Goal: Contribute content

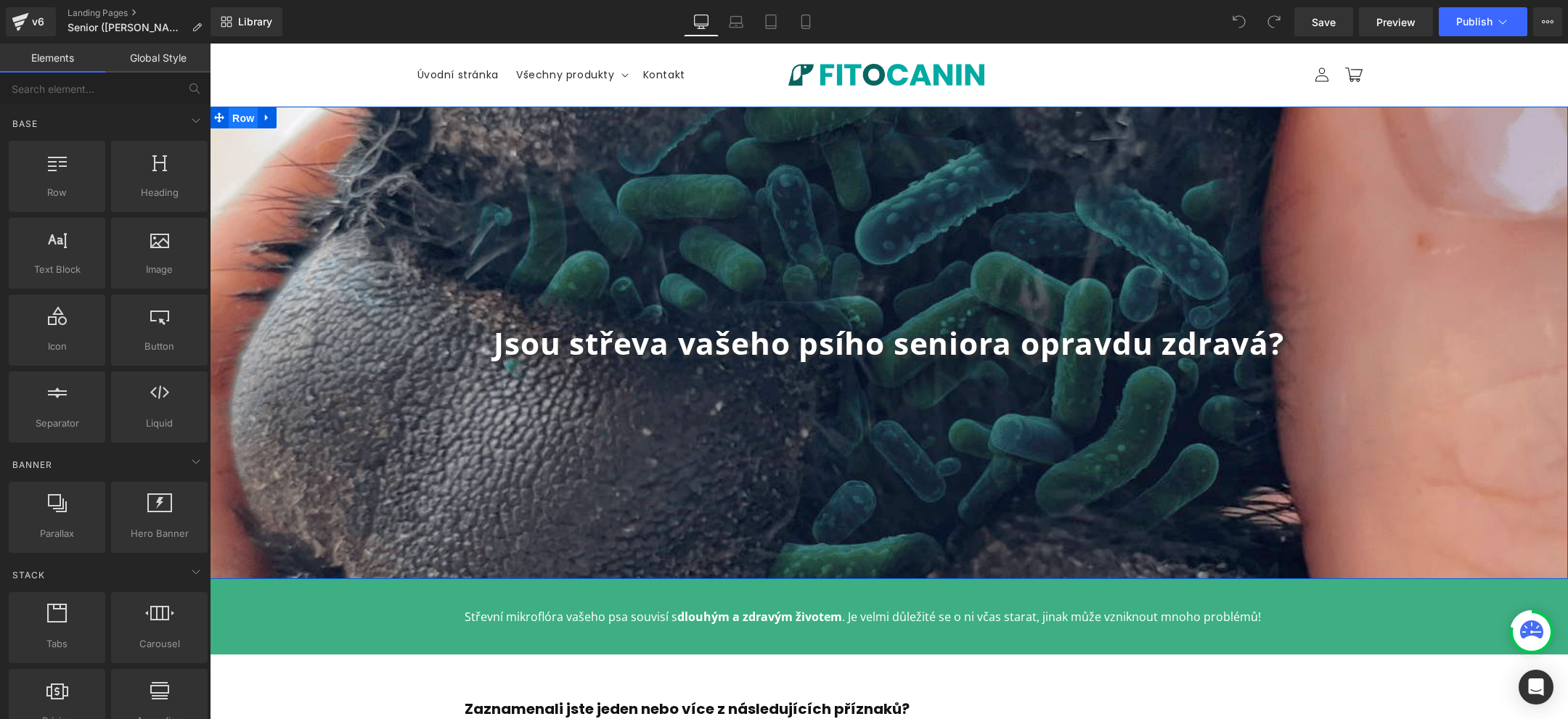
click at [229, 111] on span "Row" at bounding box center [243, 118] width 29 height 22
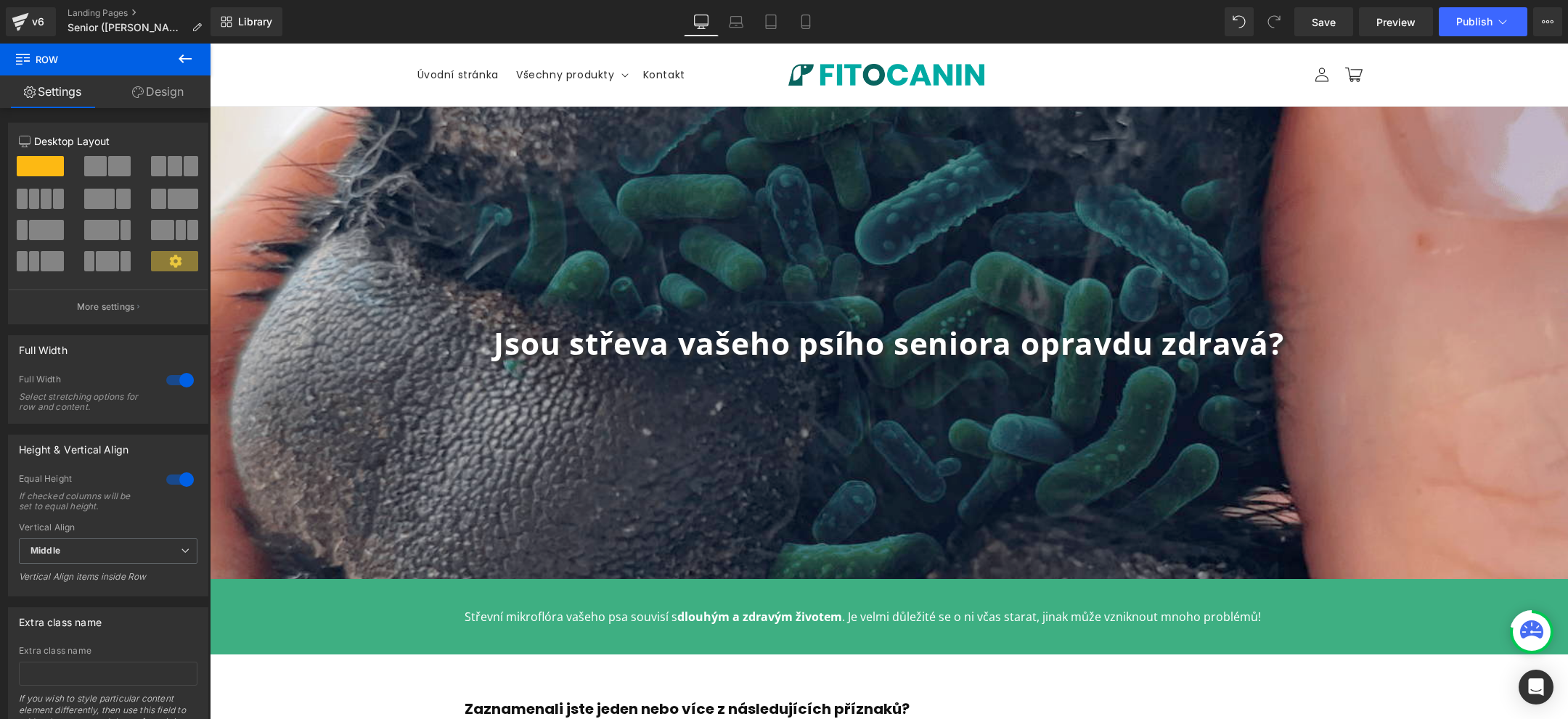
drag, startPoint x: 166, startPoint y: 87, endPoint x: 153, endPoint y: 121, distance: 36.4
click at [166, 87] on link "Design" at bounding box center [157, 92] width 105 height 33
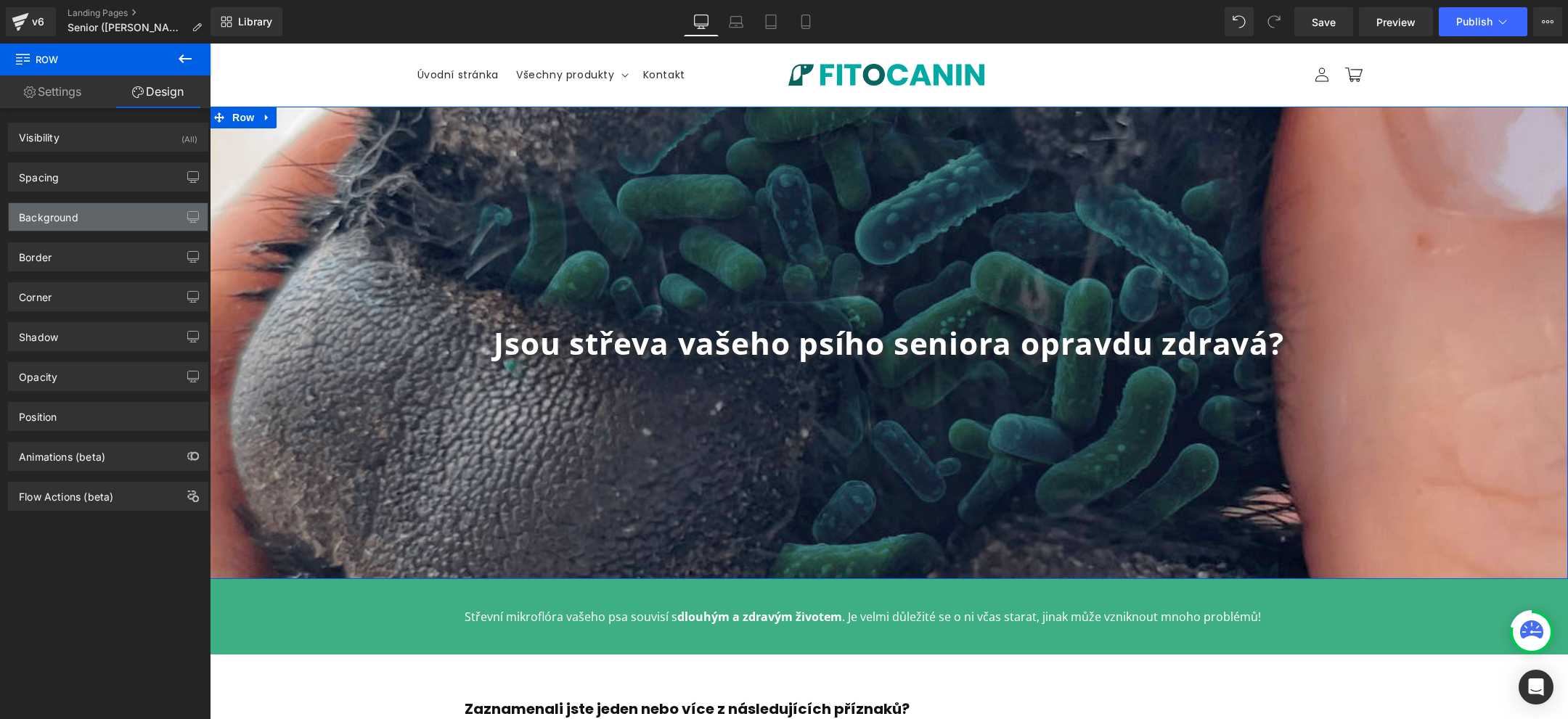
click at [93, 216] on div "Background" at bounding box center [108, 217] width 199 height 27
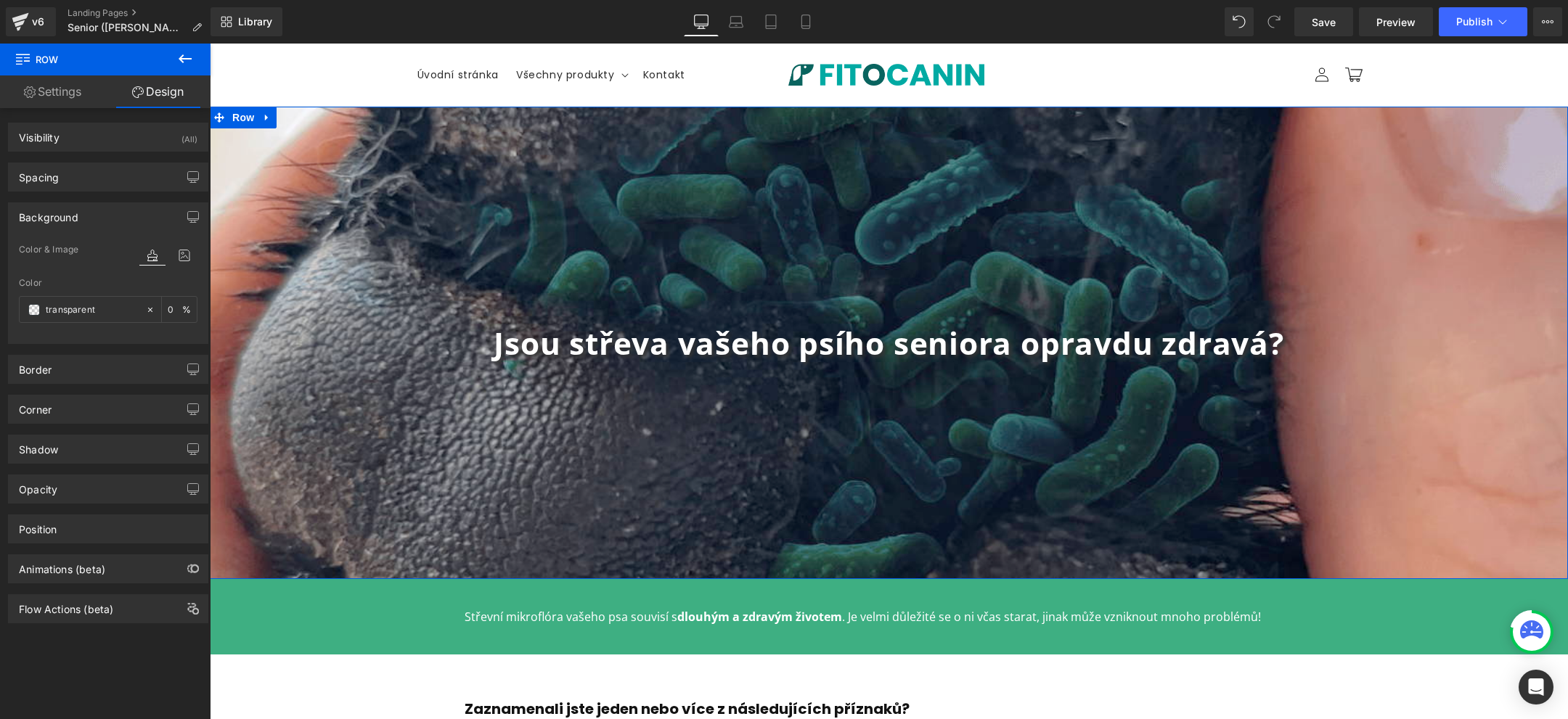
click at [175, 265] on div at bounding box center [167, 270] width 58 height 9
click at [178, 257] on icon at bounding box center [184, 255] width 27 height 19
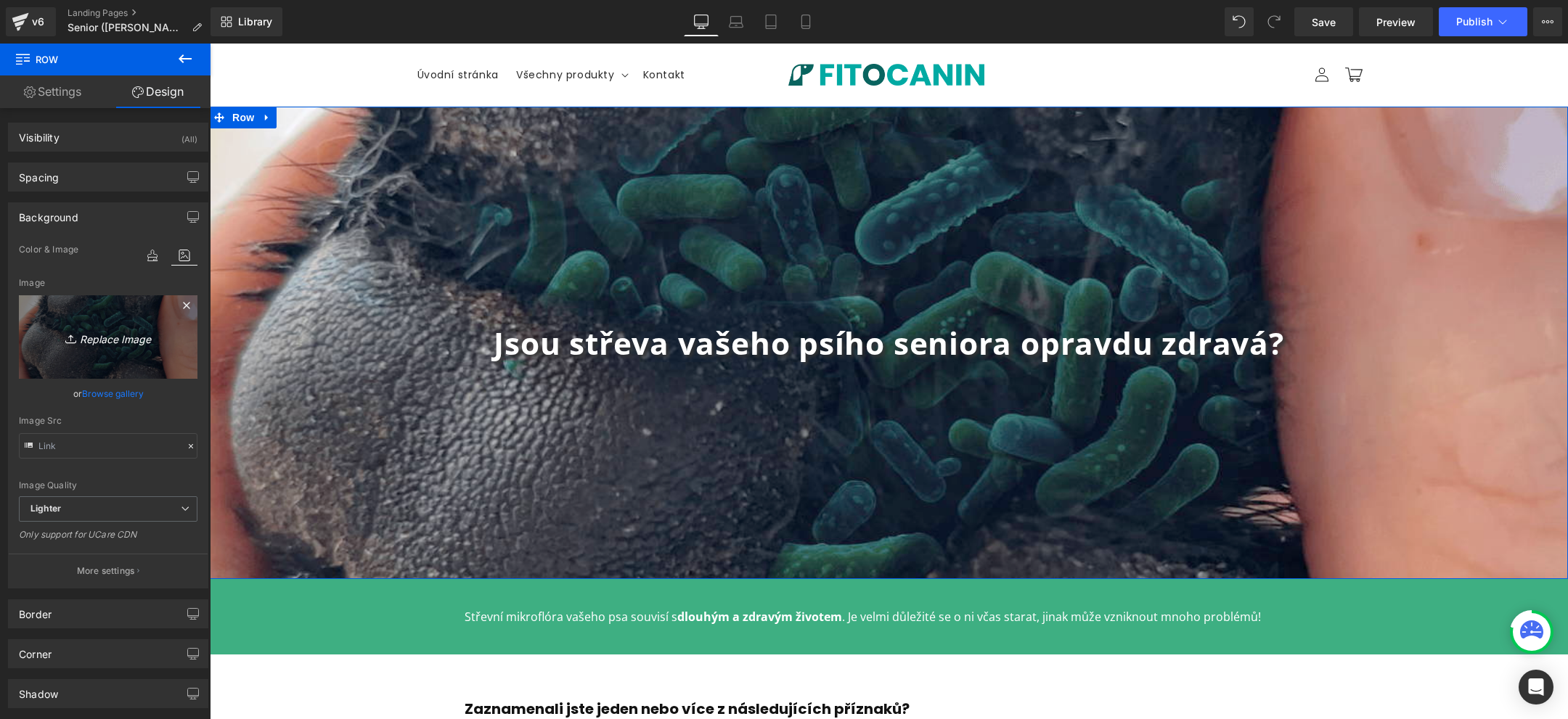
click at [122, 343] on icon "Replace Image" at bounding box center [108, 338] width 116 height 18
type input "C:\fakepath\1.jpg"
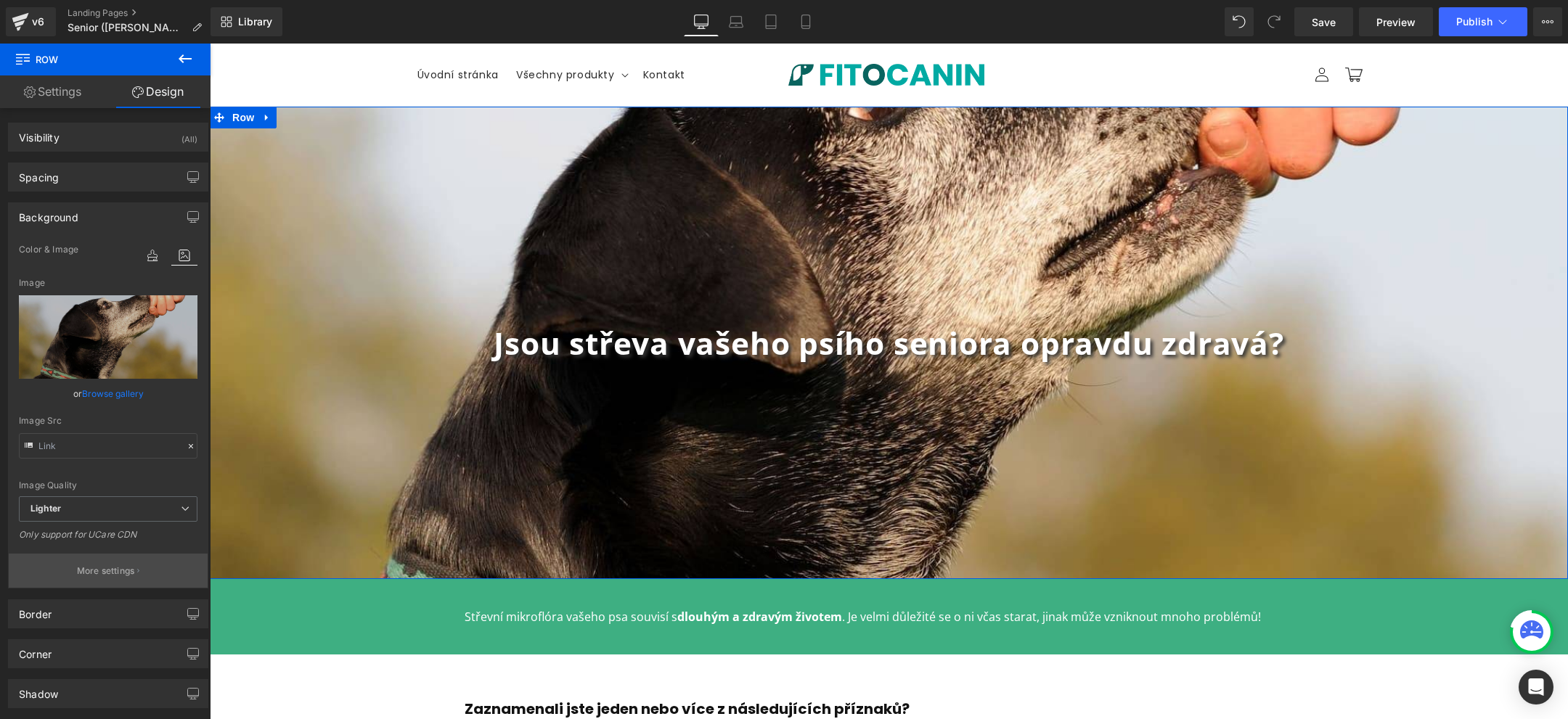
click at [113, 572] on p "More settings" at bounding box center [105, 571] width 58 height 13
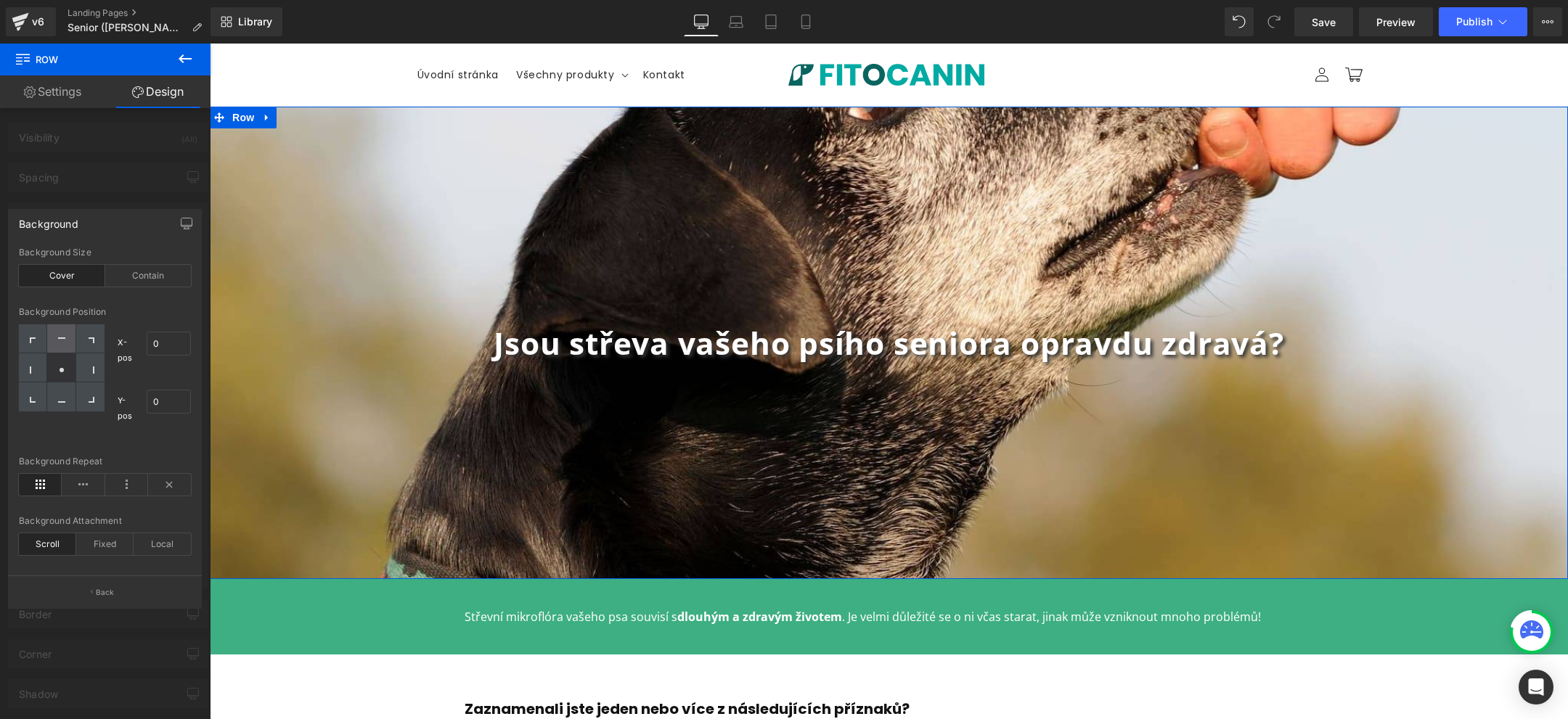
click at [65, 329] on div at bounding box center [61, 339] width 28 height 29
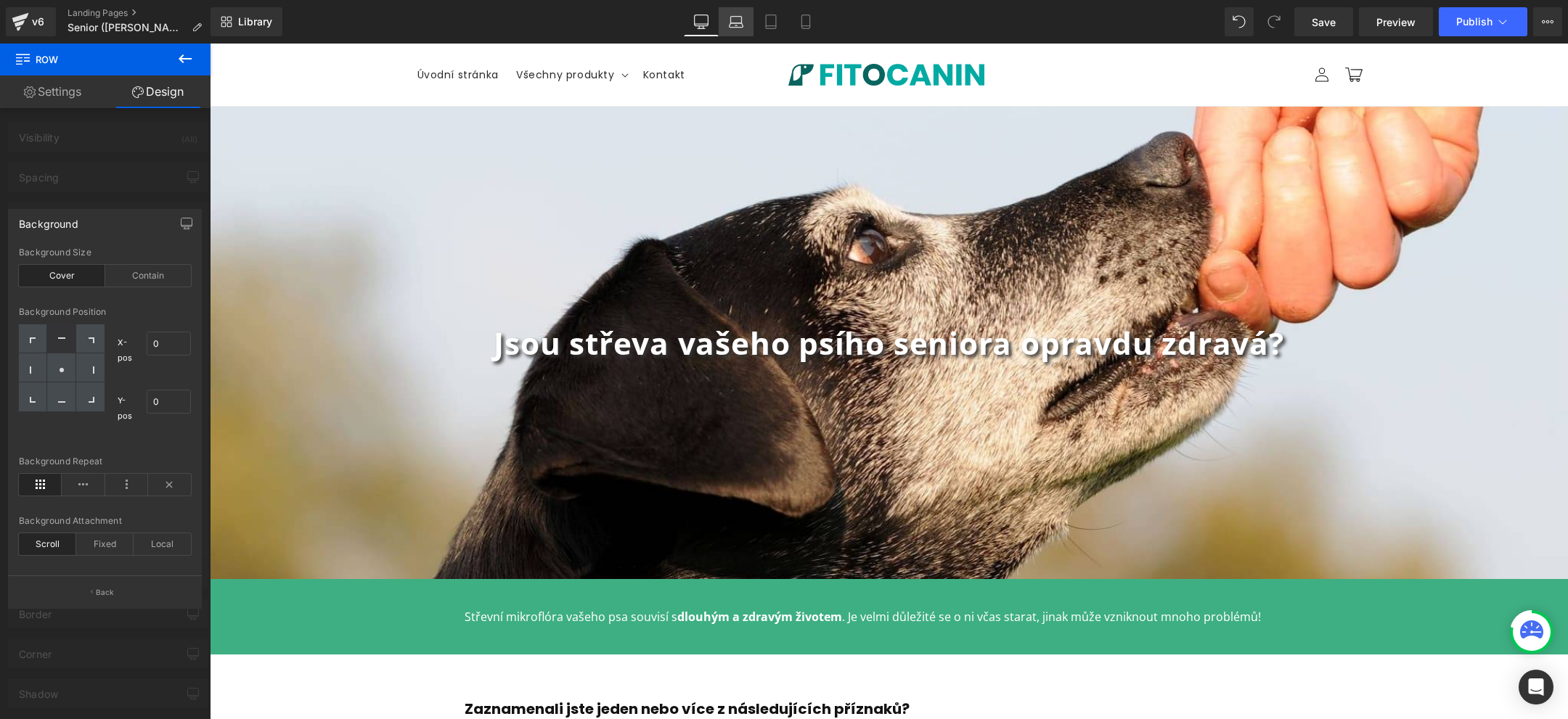
click at [737, 19] on icon at bounding box center [736, 22] width 15 height 15
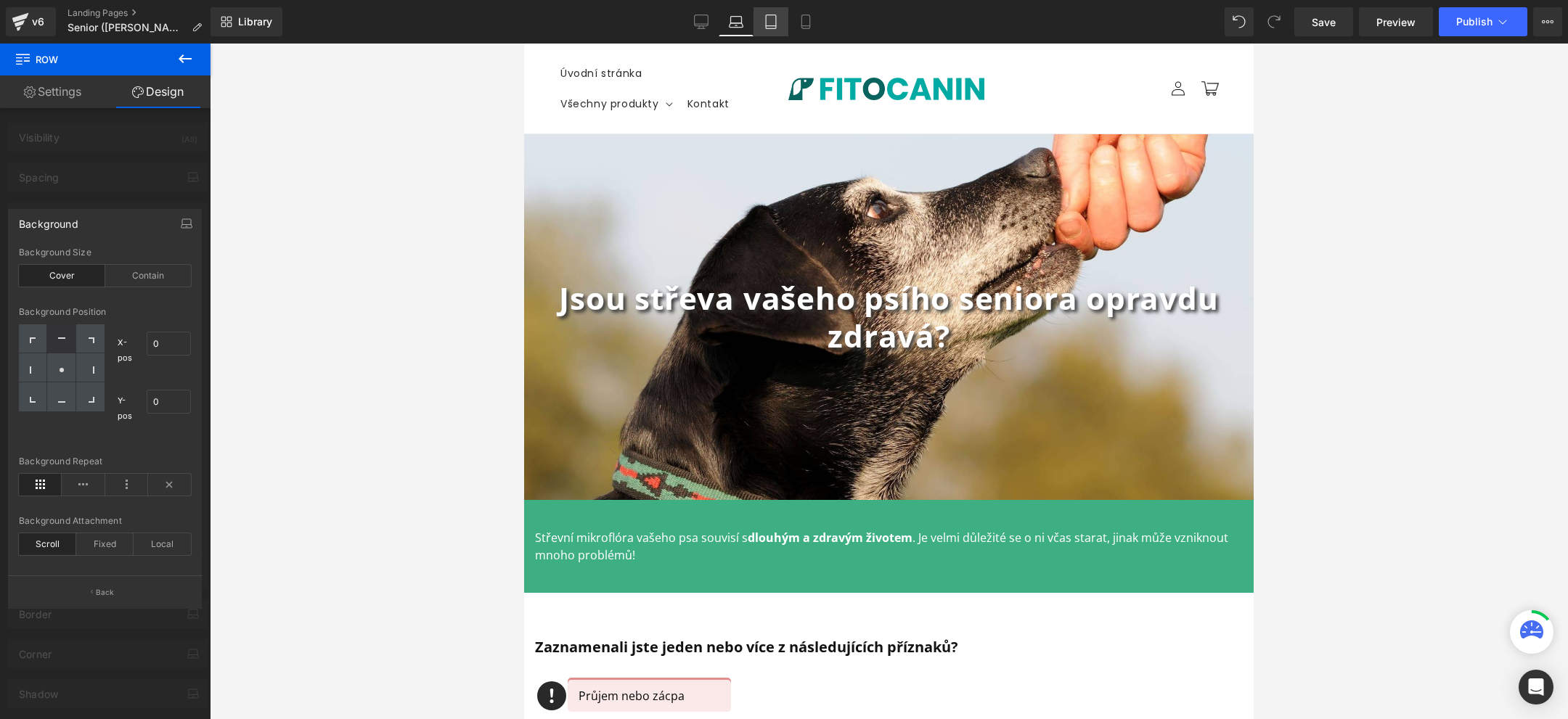
click at [770, 20] on icon at bounding box center [771, 22] width 15 height 15
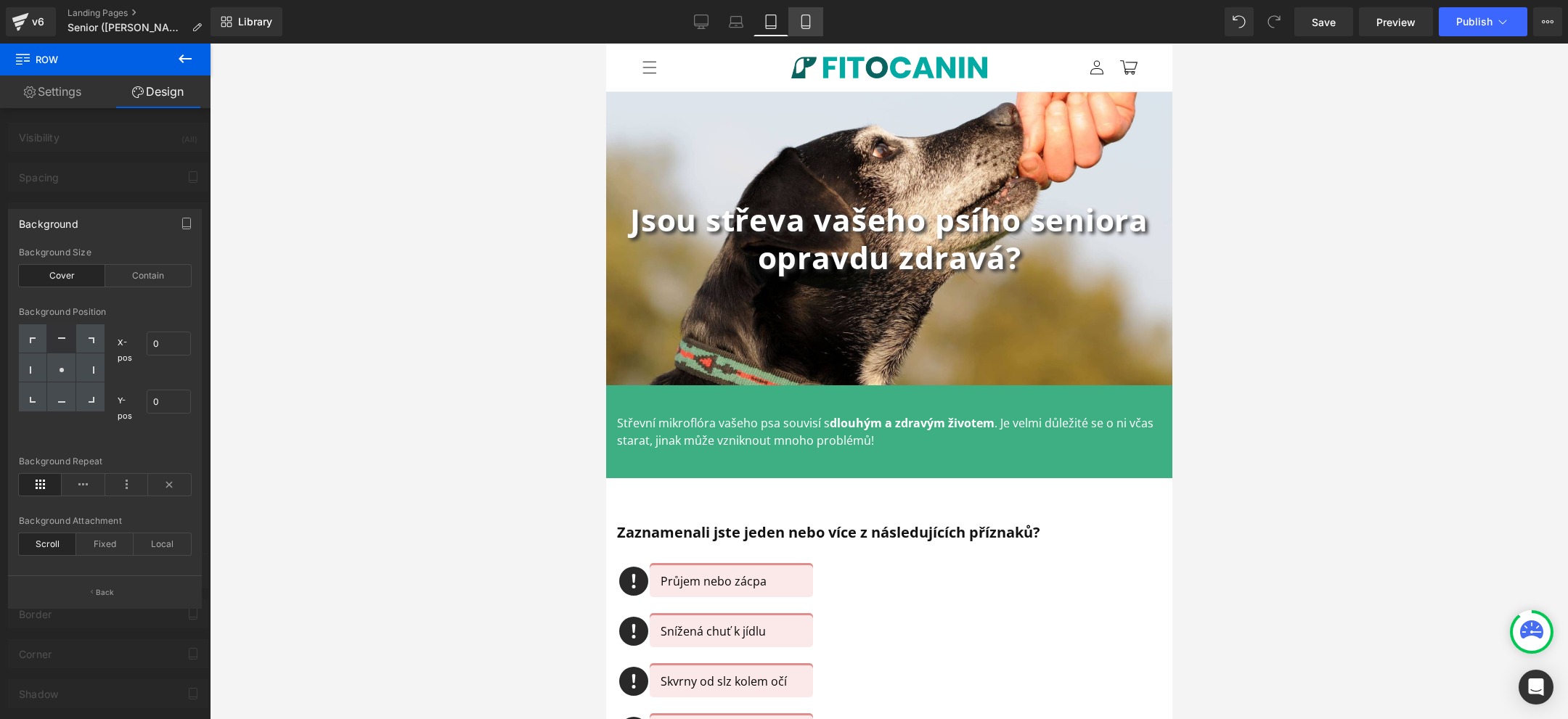
click at [799, 21] on icon at bounding box center [806, 22] width 15 height 15
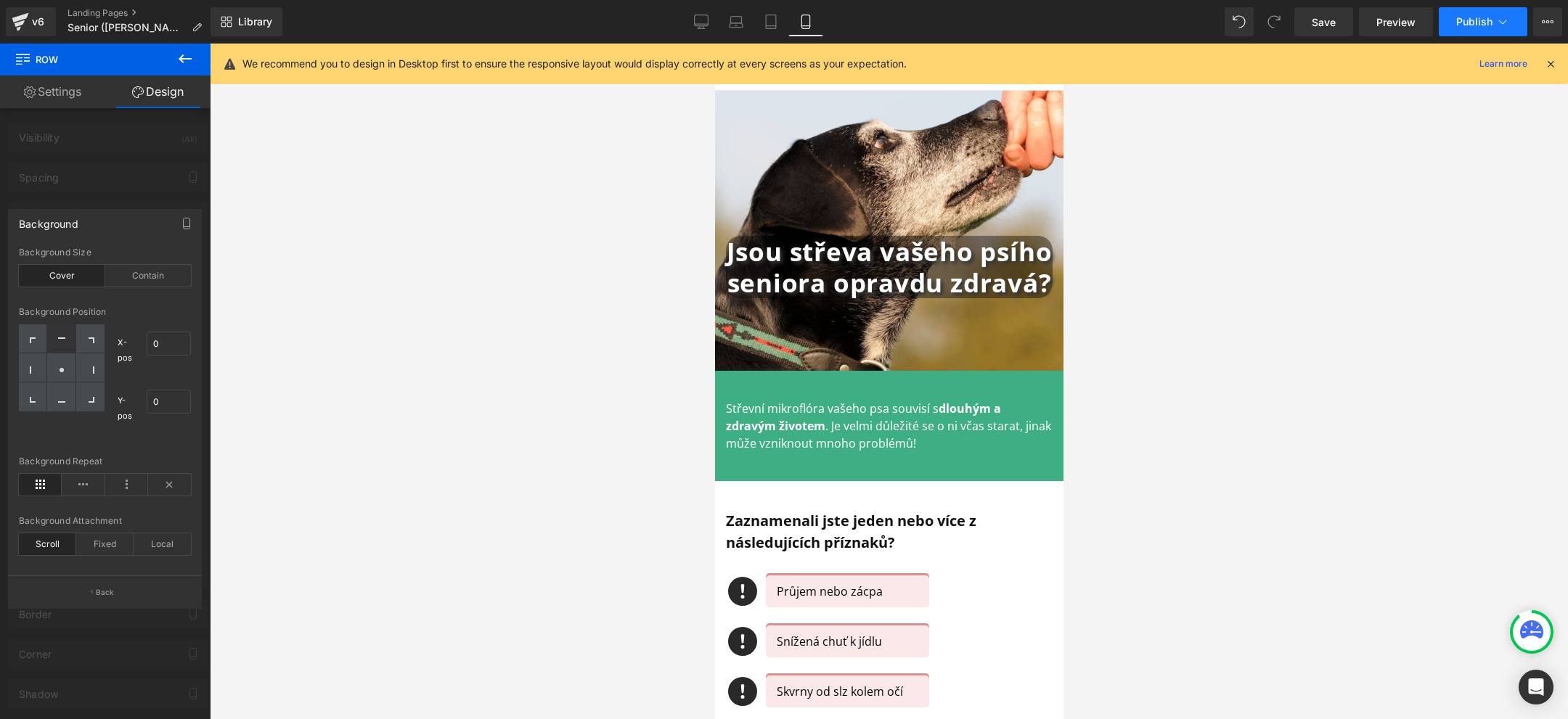
click at [1473, 12] on button "Publish" at bounding box center [1483, 22] width 89 height 29
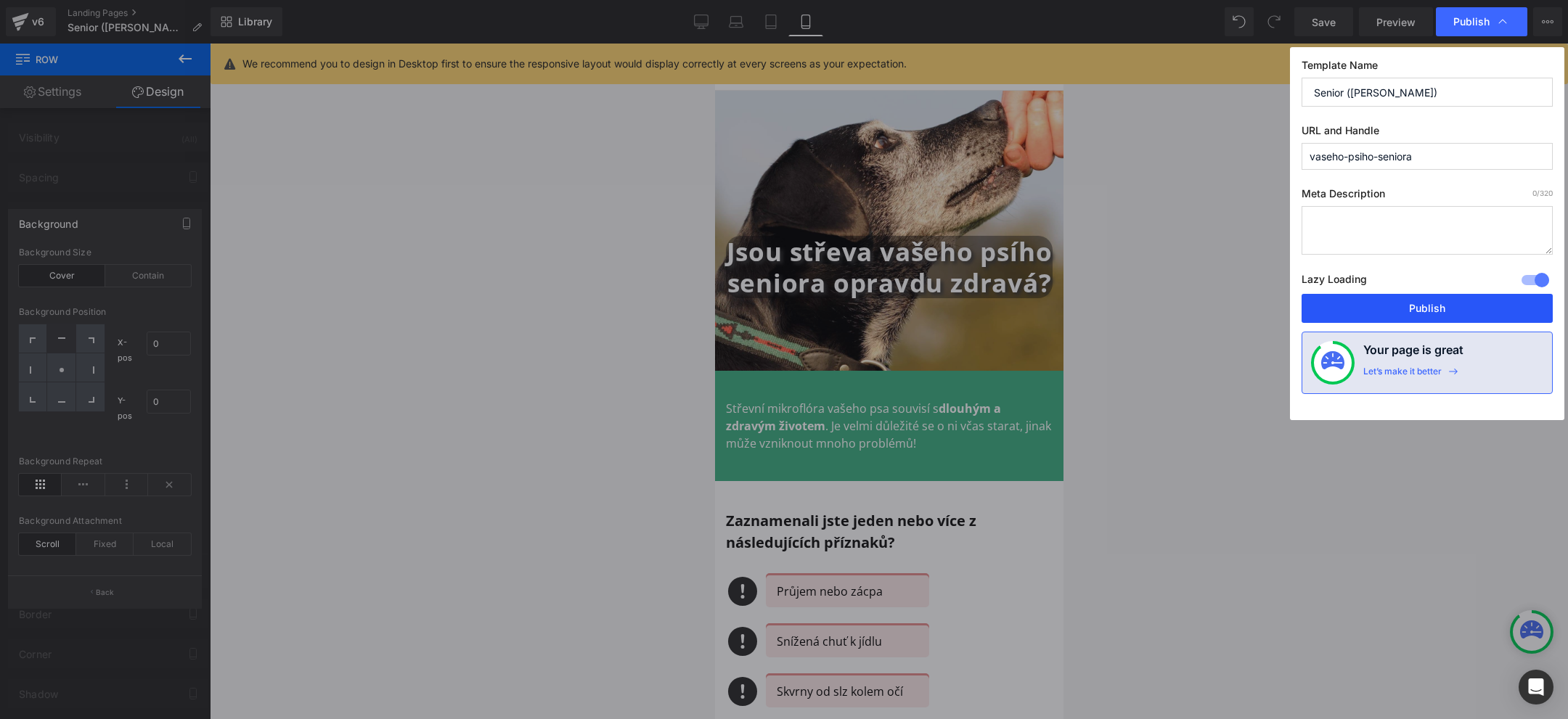
click at [1390, 306] on button "Publish" at bounding box center [1427, 308] width 252 height 29
